Goal: Find contact information

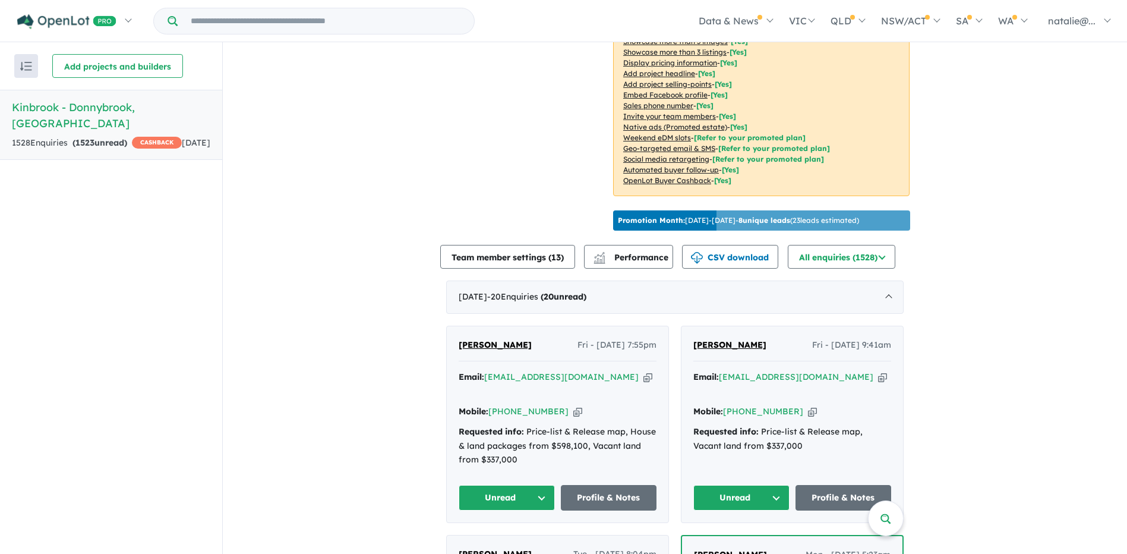
scroll to position [238, 0]
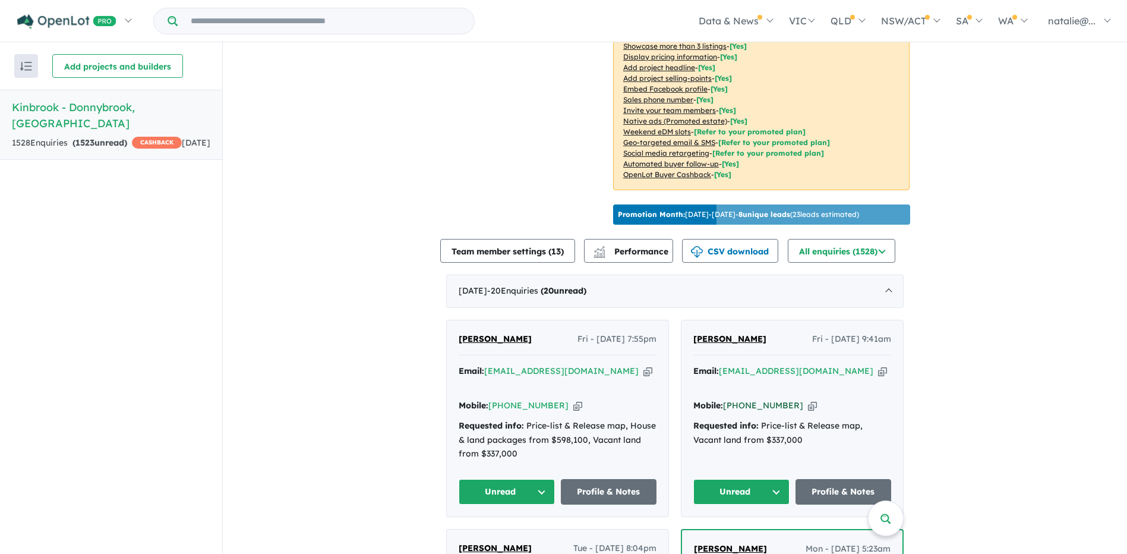
drag, startPoint x: 788, startPoint y: 403, endPoint x: 739, endPoint y: 404, distance: 48.7
click at [739, 404] on div "Mobile: +61 430 476 774 Copied!" at bounding box center [792, 406] width 198 height 14
copy link "430 476 774"
drag, startPoint x: 551, startPoint y: 401, endPoint x: 504, endPoint y: 399, distance: 47.6
click at [504, 399] on div "Mobile: +61 420 519 766 Copied!" at bounding box center [558, 406] width 198 height 14
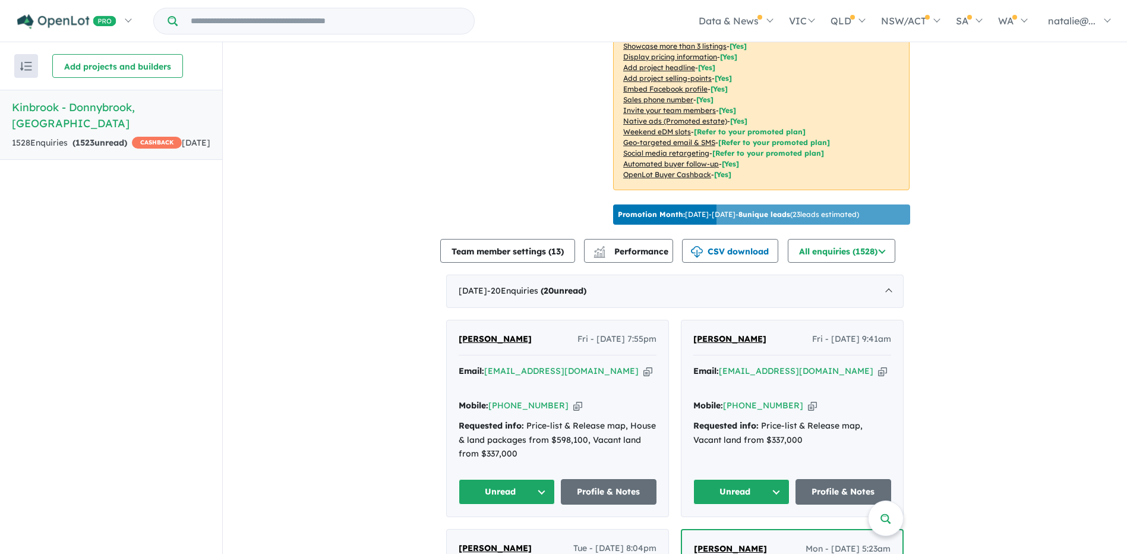
copy link "420 519 766"
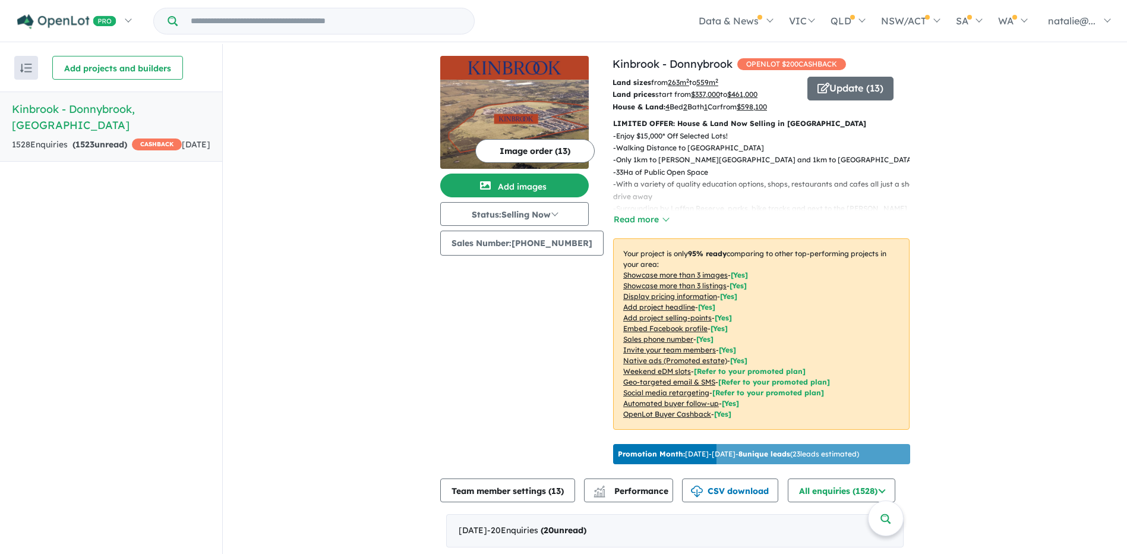
scroll to position [2, 0]
